Goal: Information Seeking & Learning: Learn about a topic

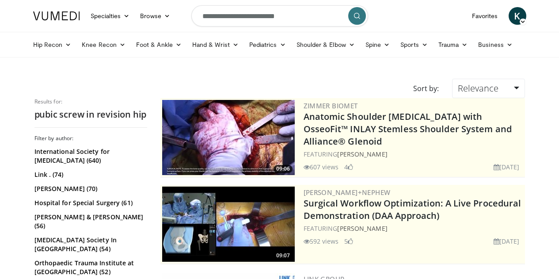
scroll to position [1976, 0]
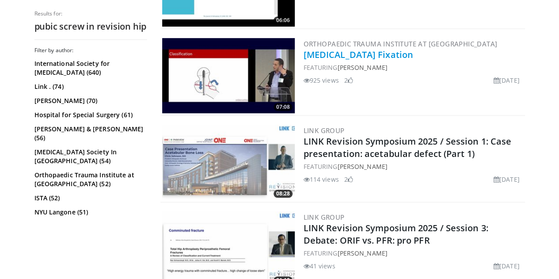
click at [373, 54] on link "[MEDICAL_DATA] Fixation" at bounding box center [359, 55] width 110 height 12
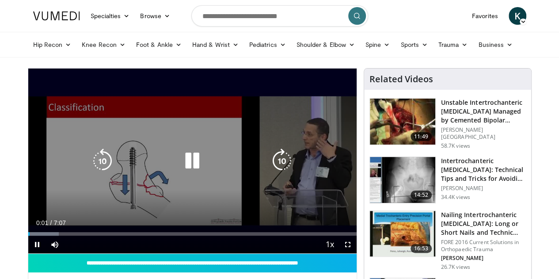
click at [184, 170] on icon "Video Player" at bounding box center [192, 160] width 25 height 25
